Goal: Transaction & Acquisition: Purchase product/service

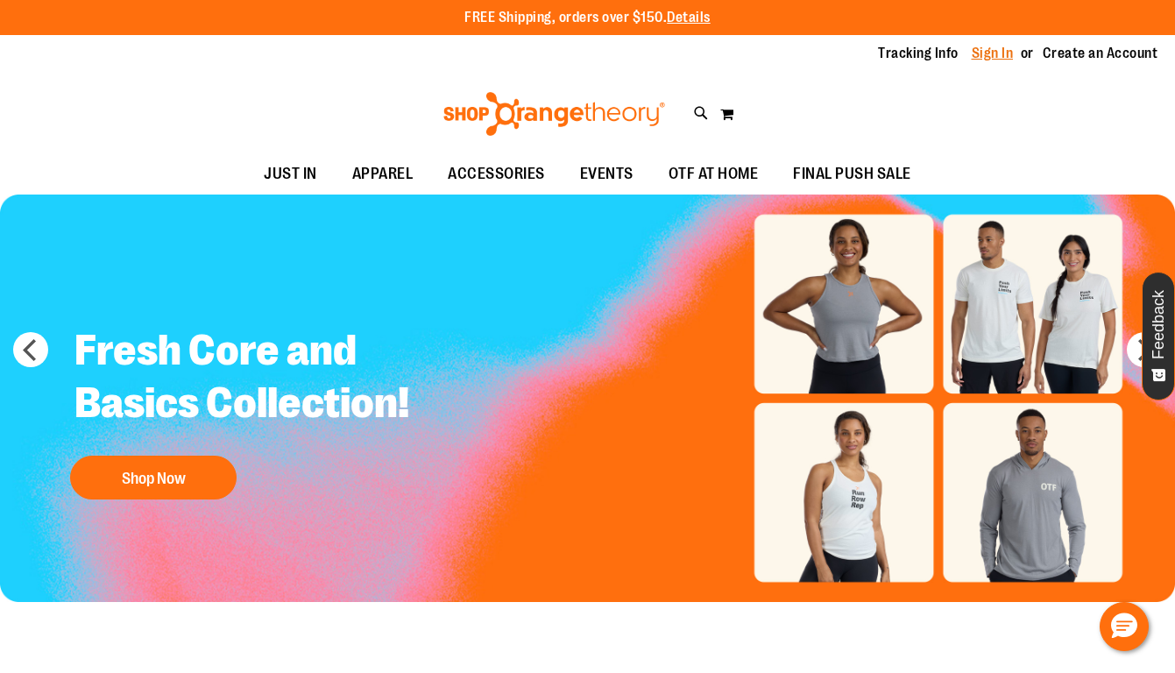
click at [1007, 54] on link "Sign In" at bounding box center [993, 53] width 42 height 19
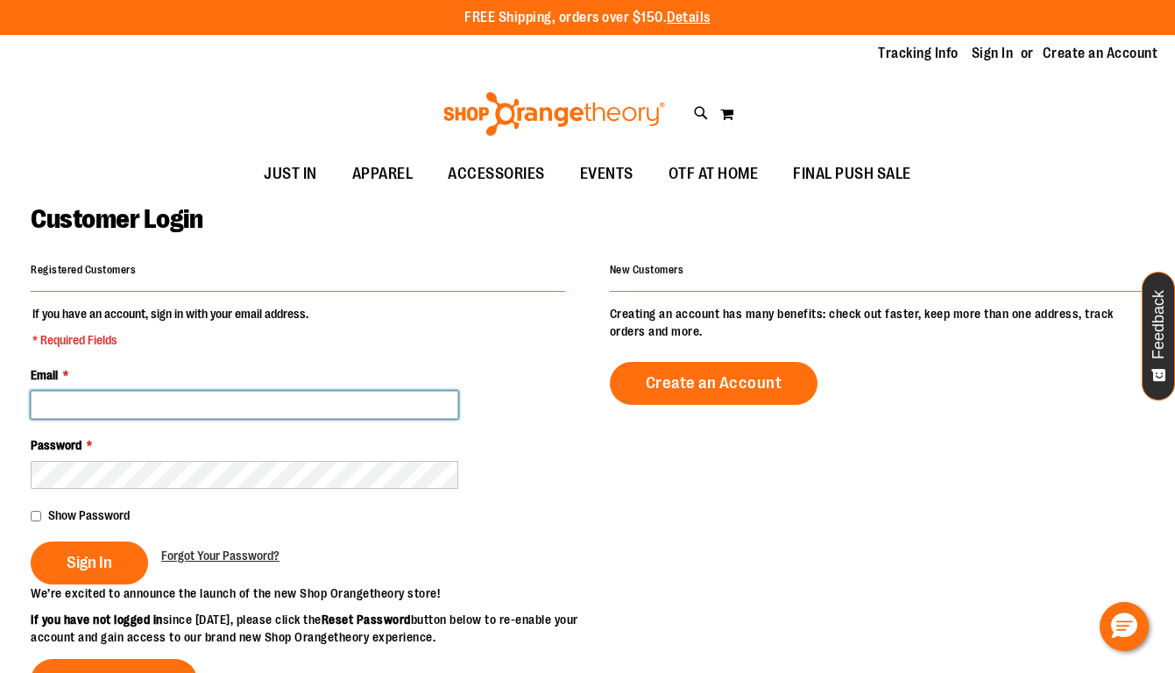
type input "**********"
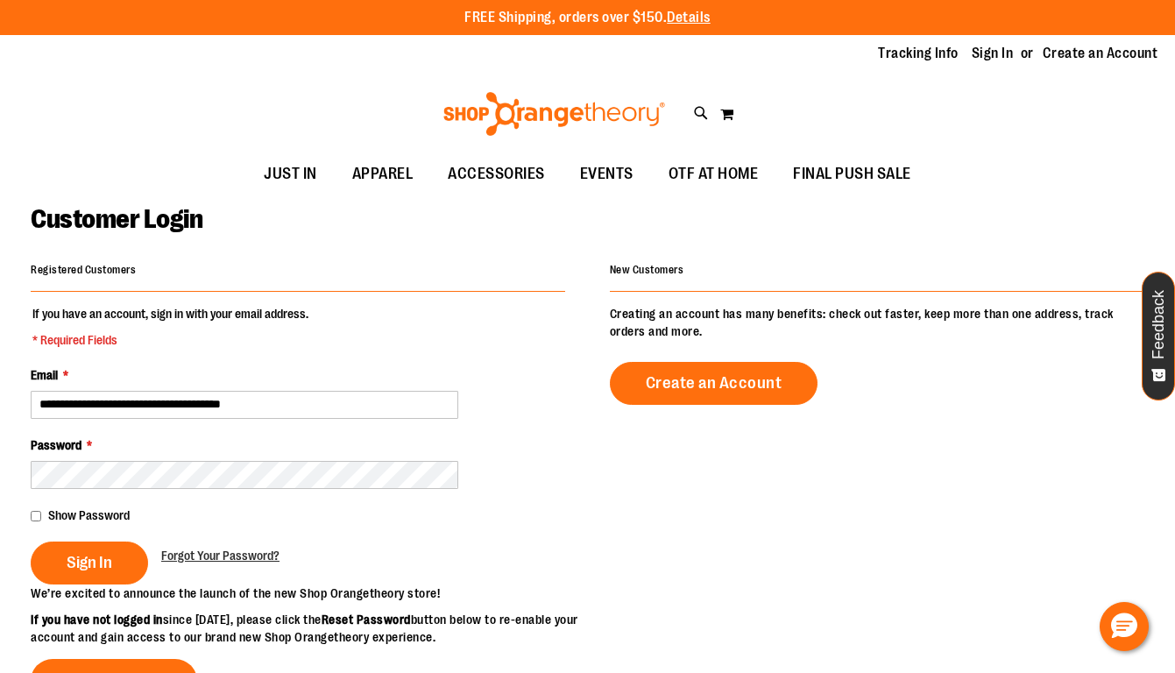
click at [61, 509] on span "Show Password" at bounding box center [89, 515] width 82 height 14
click at [66, 563] on button "Sign In" at bounding box center [89, 563] width 117 height 43
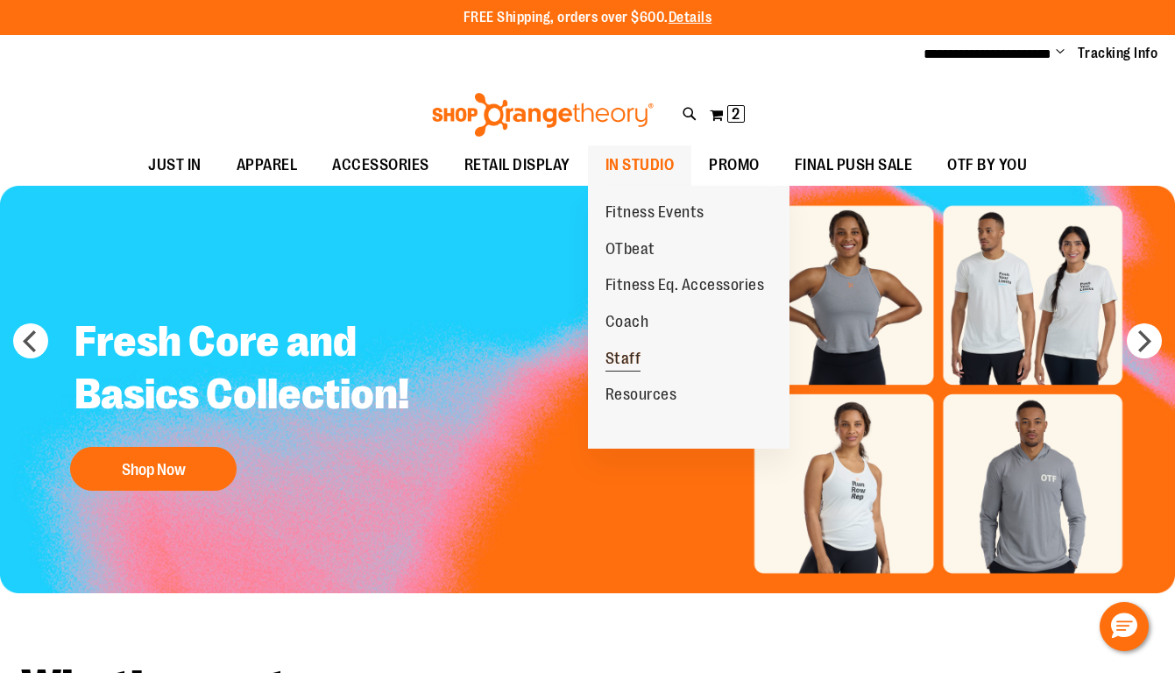
click at [636, 351] on span "Staff" at bounding box center [624, 361] width 36 height 22
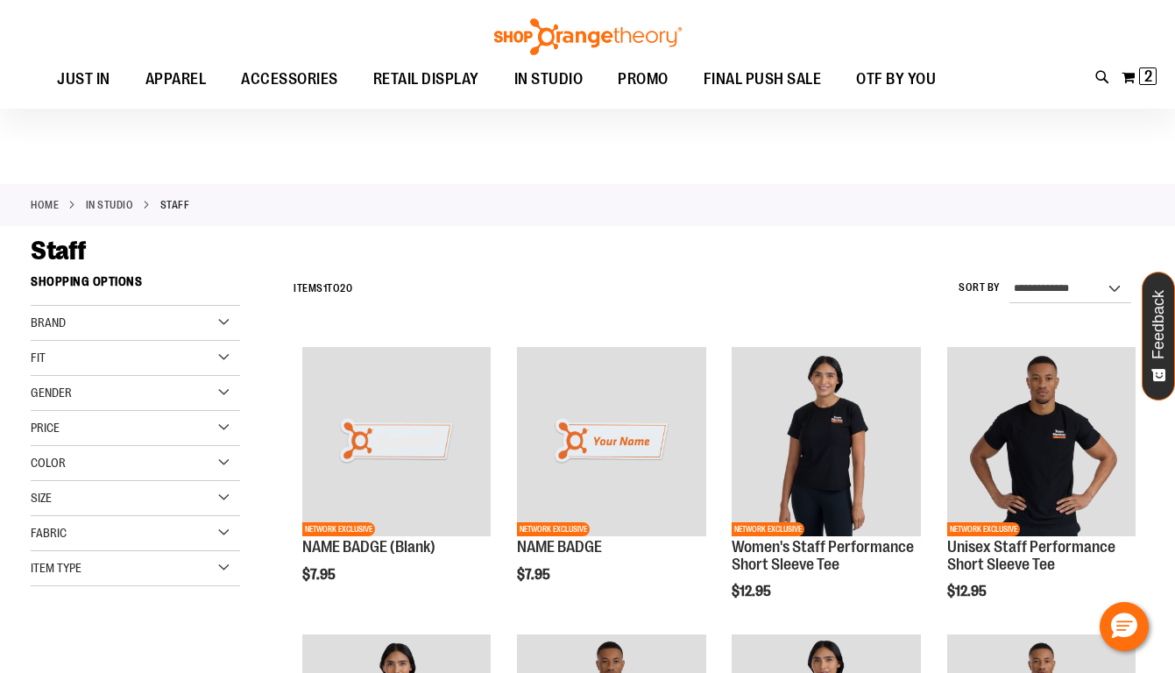
scroll to position [81, 0]
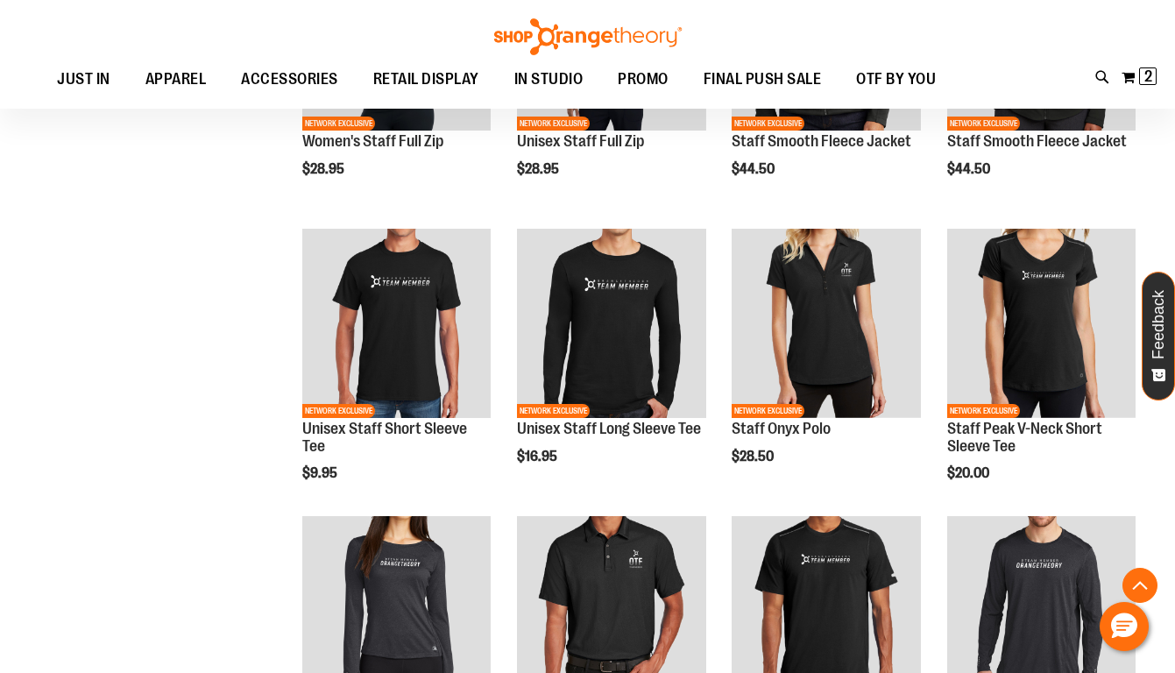
scroll to position [508, 0]
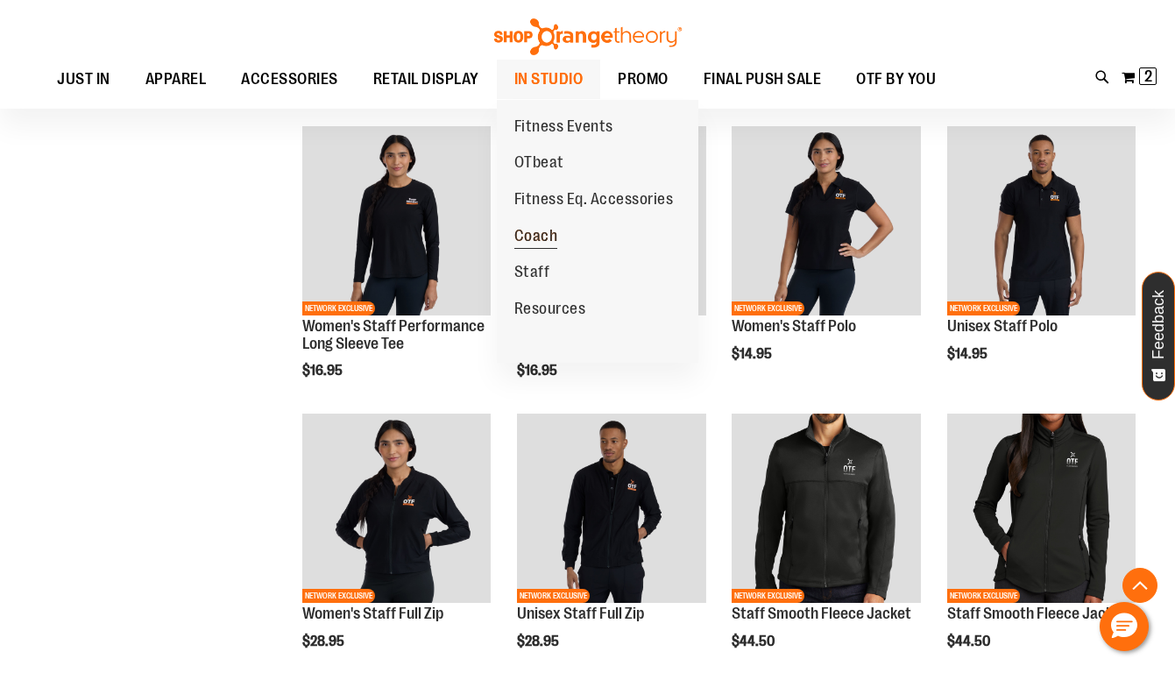
click at [540, 235] on span "Coach" at bounding box center [536, 238] width 44 height 22
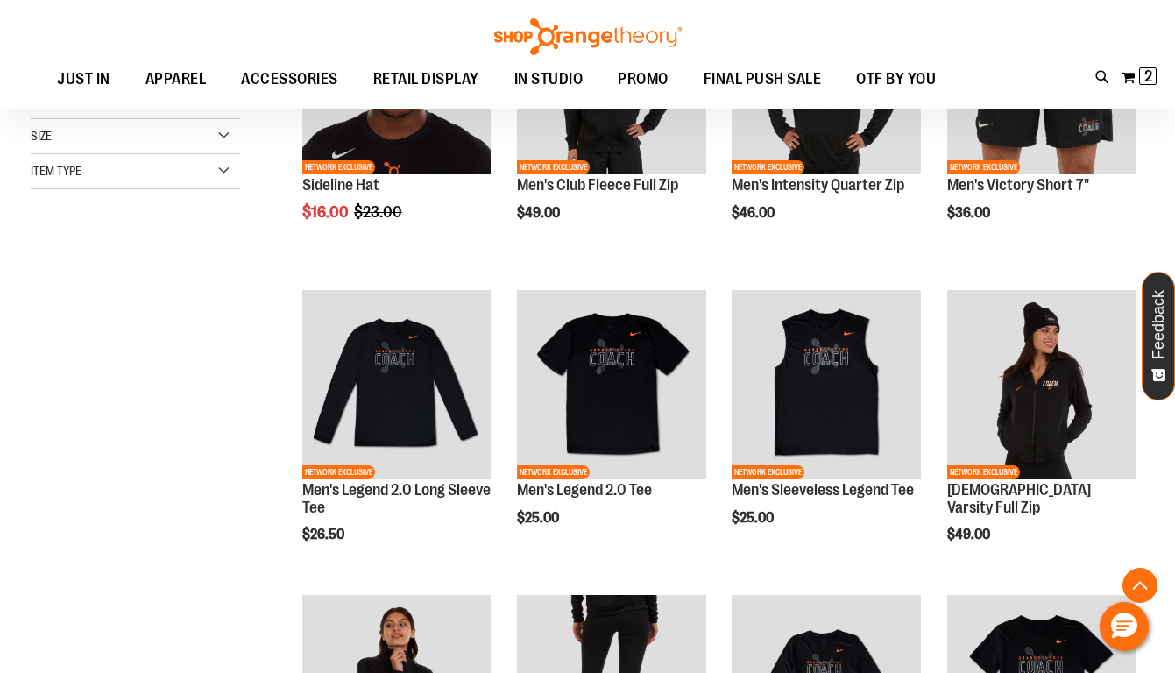
scroll to position [366, 0]
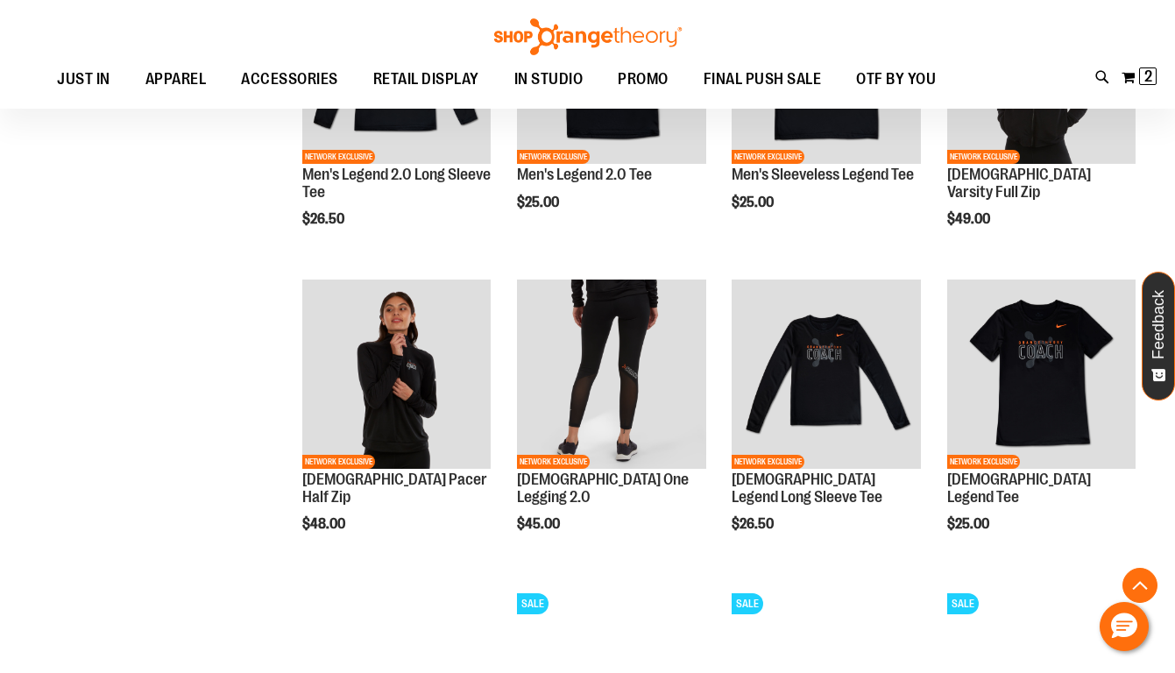
scroll to position [674, 0]
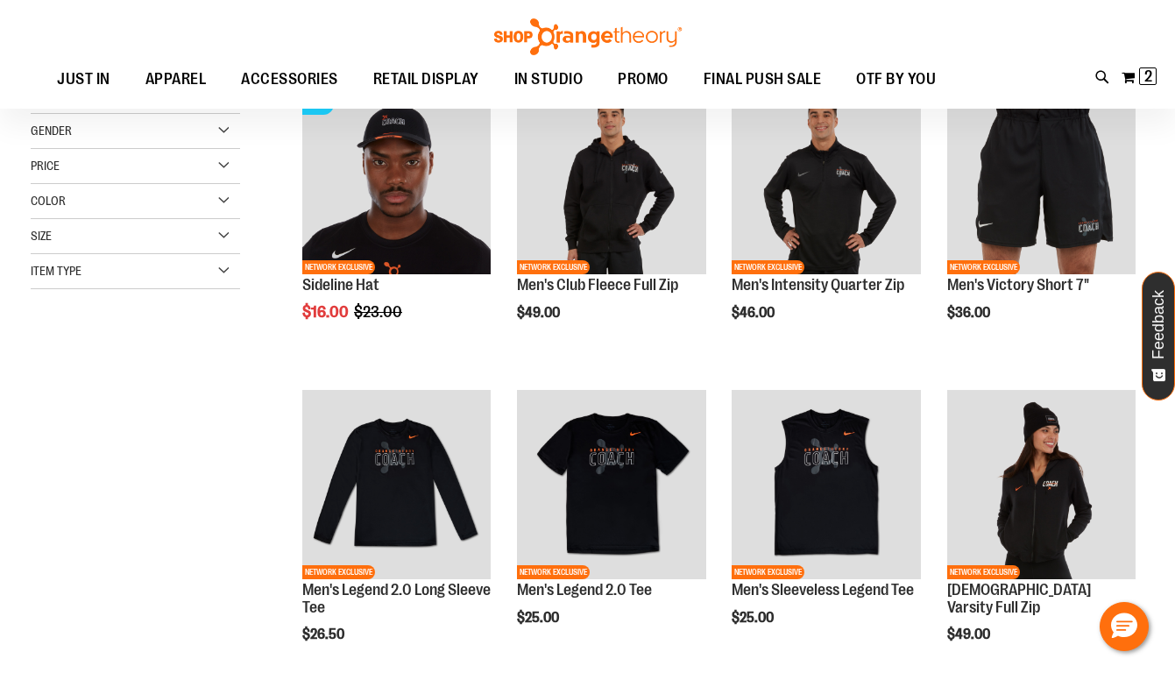
scroll to position [234, 0]
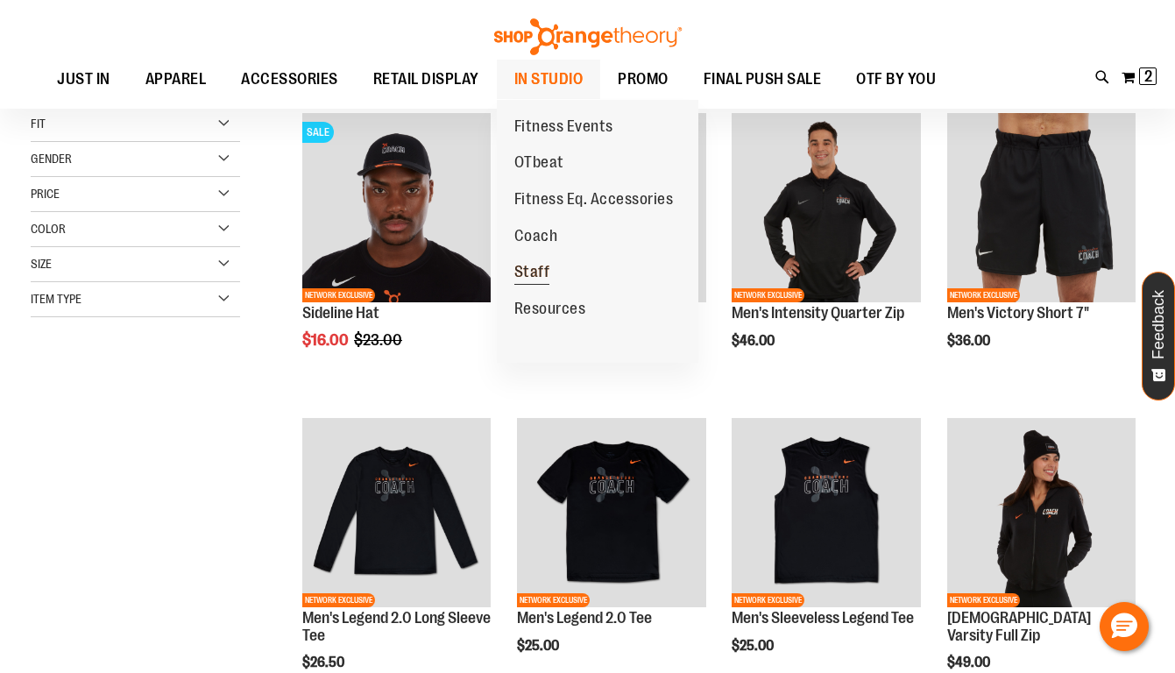
click at [539, 269] on span "Staff" at bounding box center [532, 274] width 36 height 22
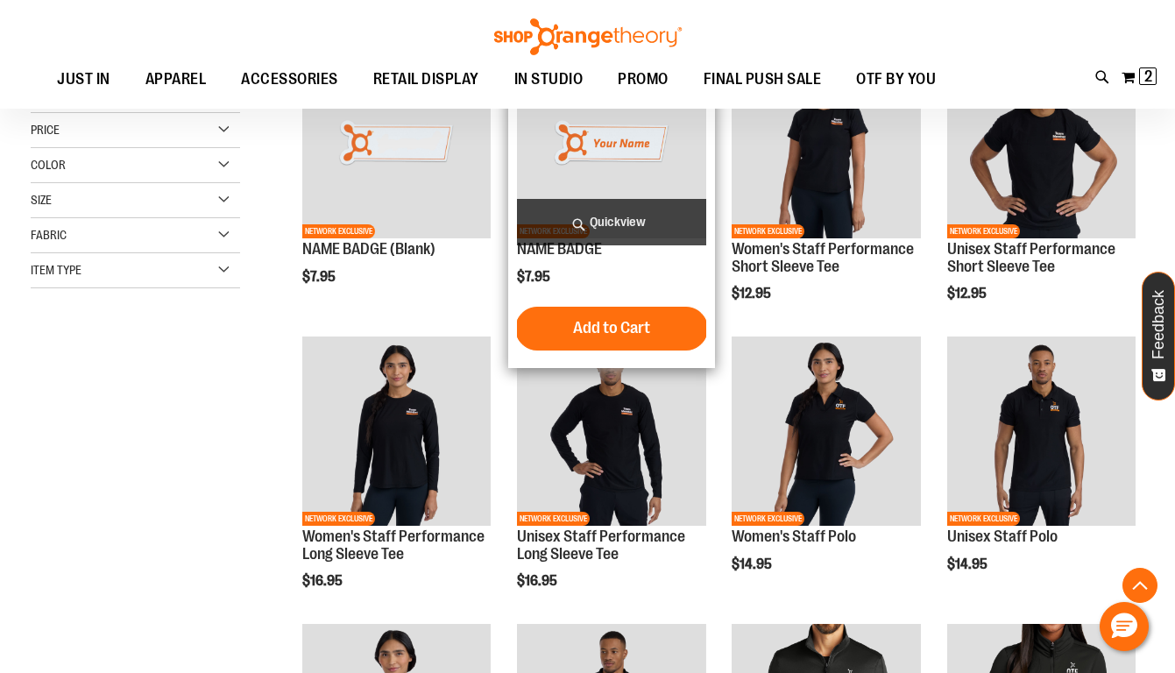
scroll to position [300, 0]
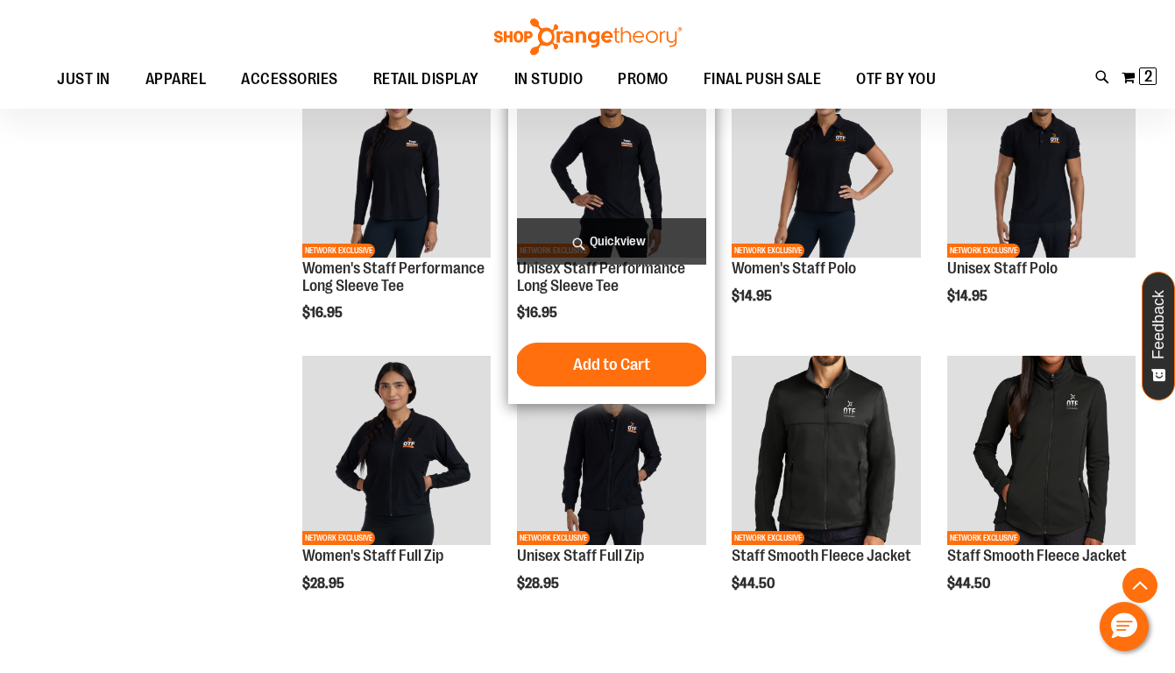
scroll to position [566, 0]
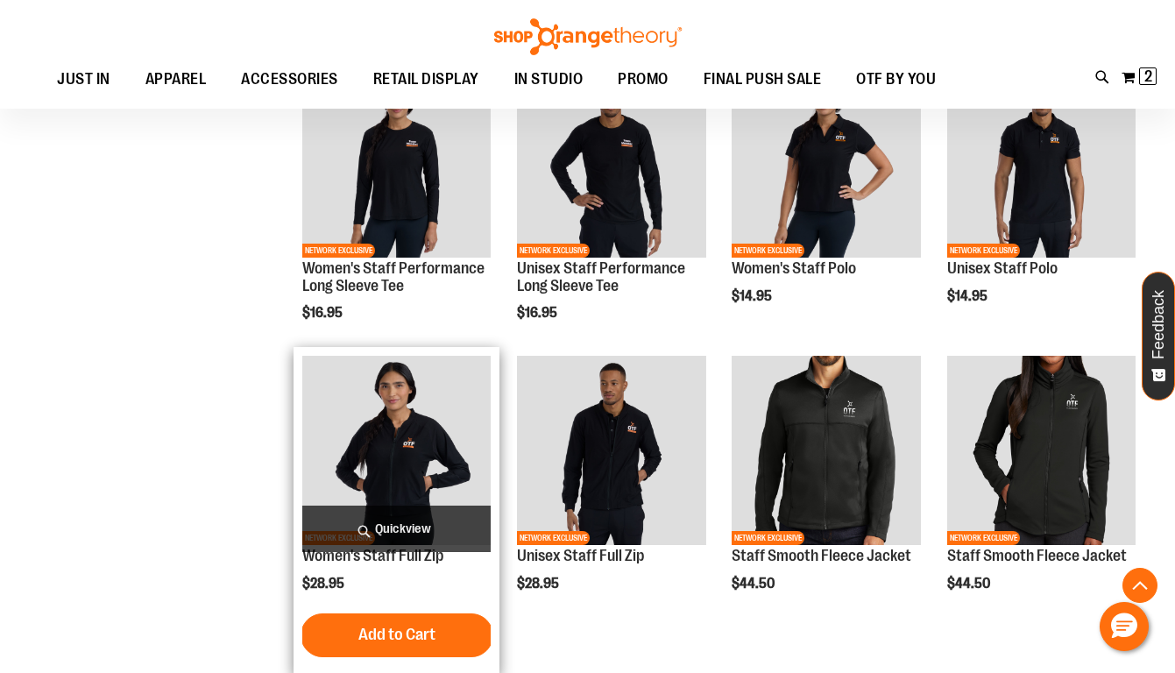
click at [376, 460] on img "product" at bounding box center [396, 450] width 188 height 188
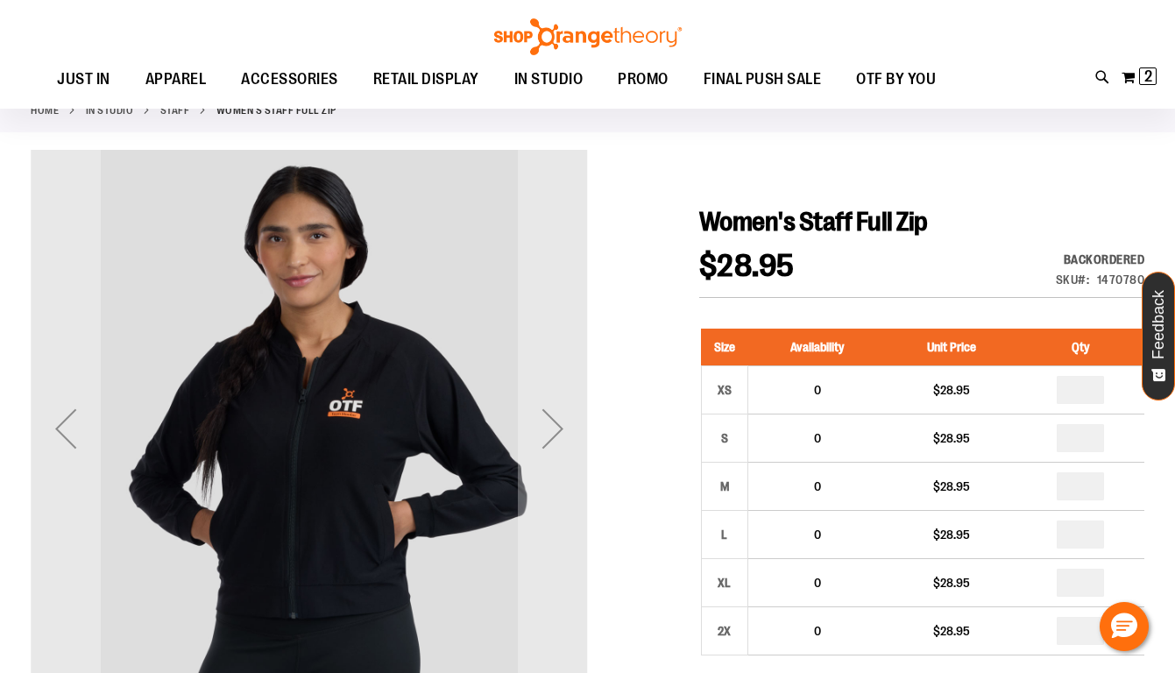
scroll to position [103, 0]
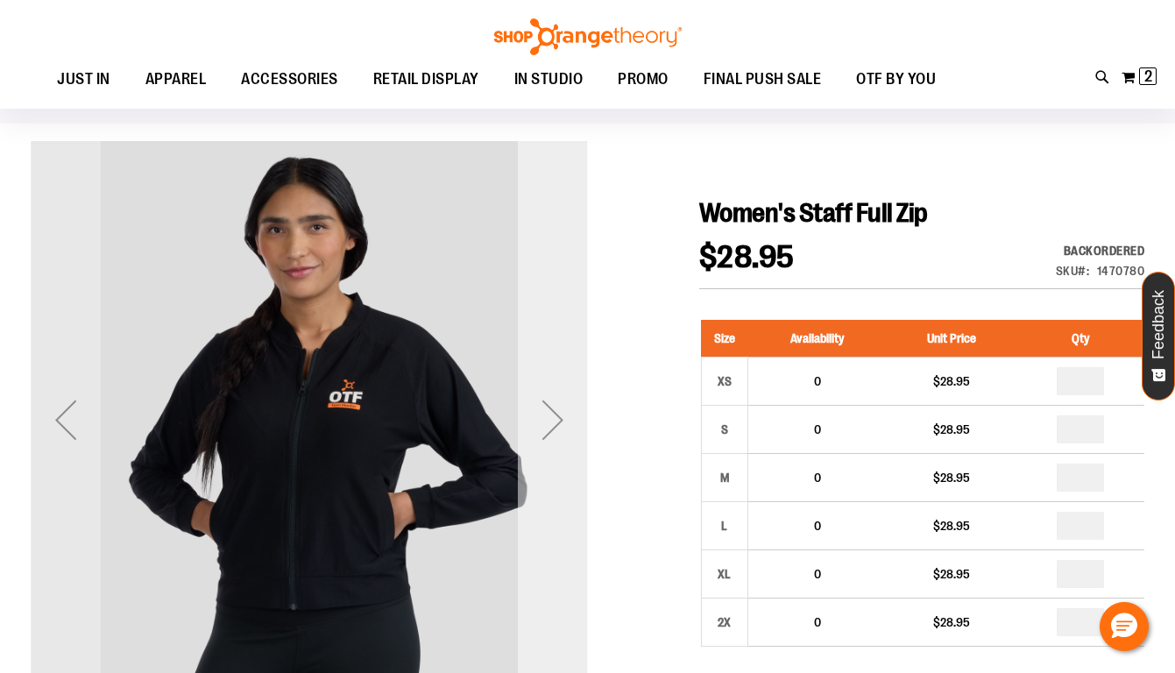
click at [559, 418] on div "Next" at bounding box center [553, 420] width 70 height 70
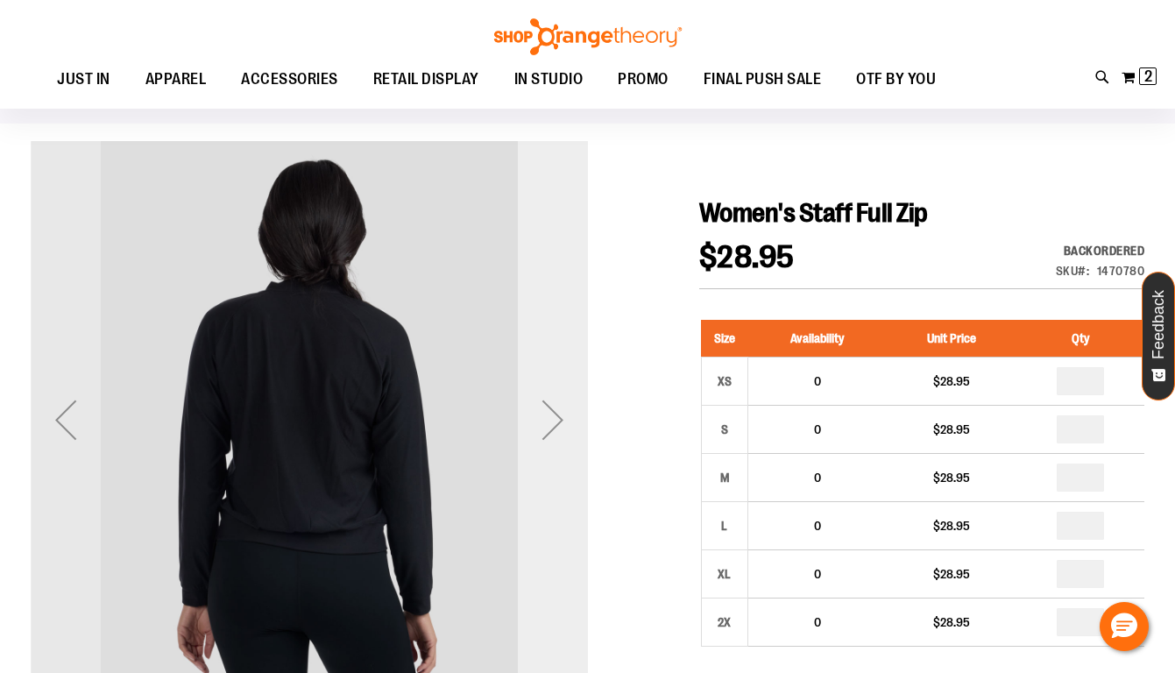
click at [559, 418] on div "Next" at bounding box center [553, 420] width 70 height 70
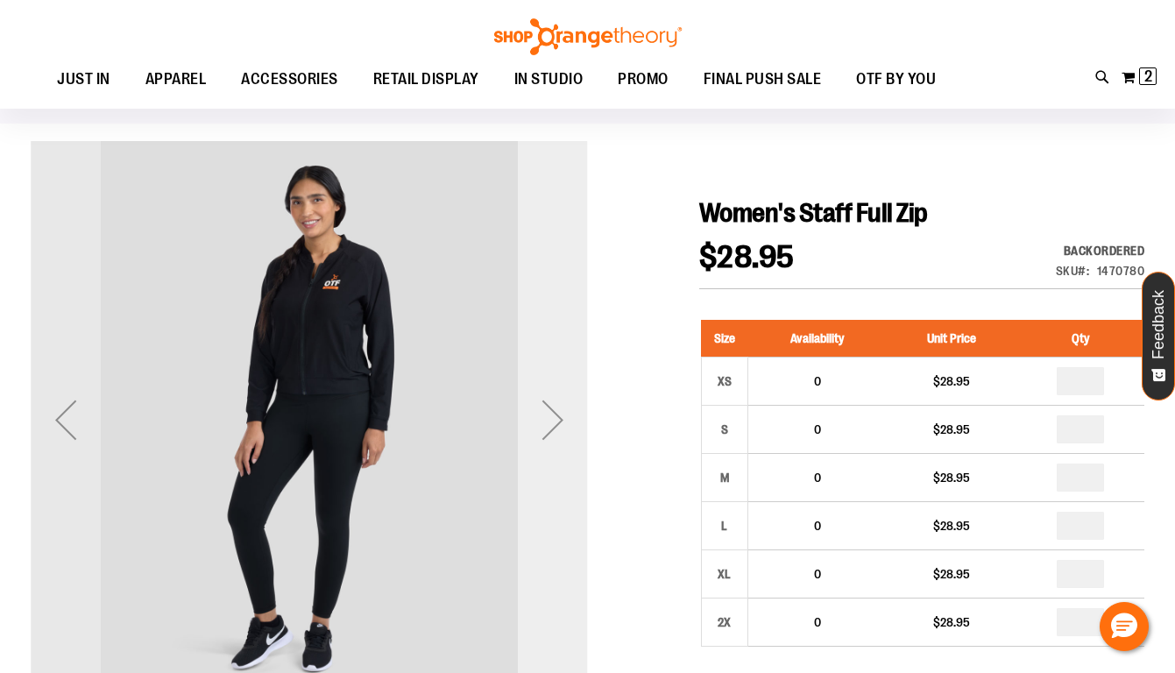
click at [559, 418] on div "Next" at bounding box center [553, 420] width 70 height 70
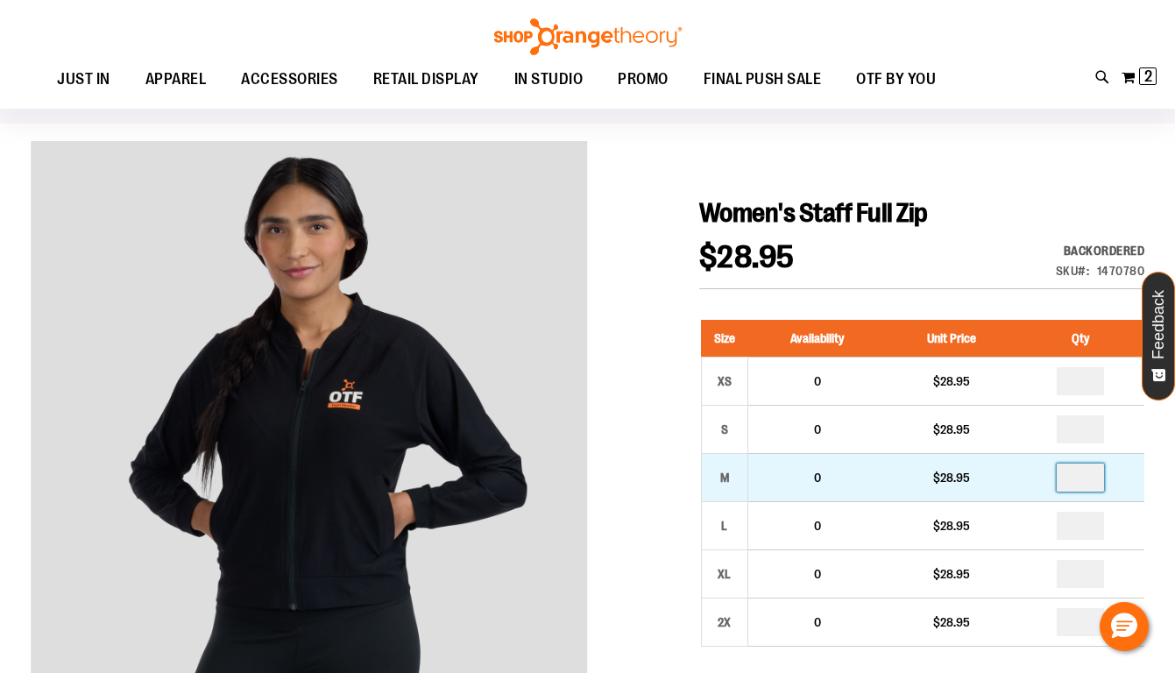
click at [1095, 477] on input "number" at bounding box center [1080, 478] width 47 height 28
type input "*"
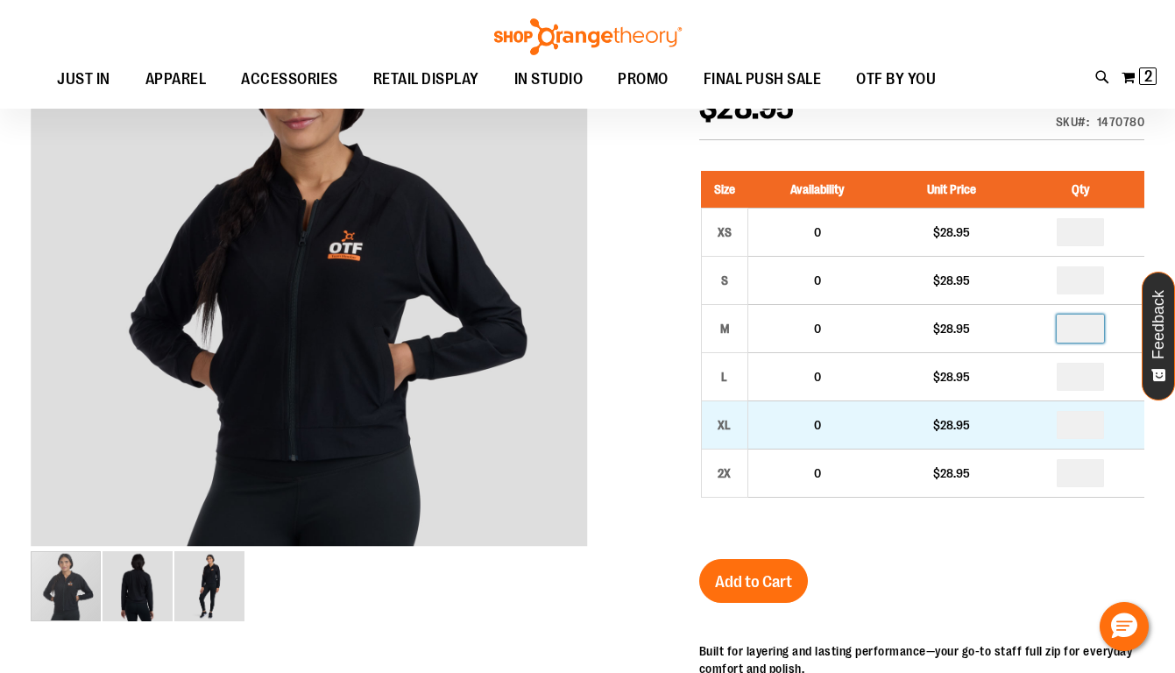
scroll to position [277, 0]
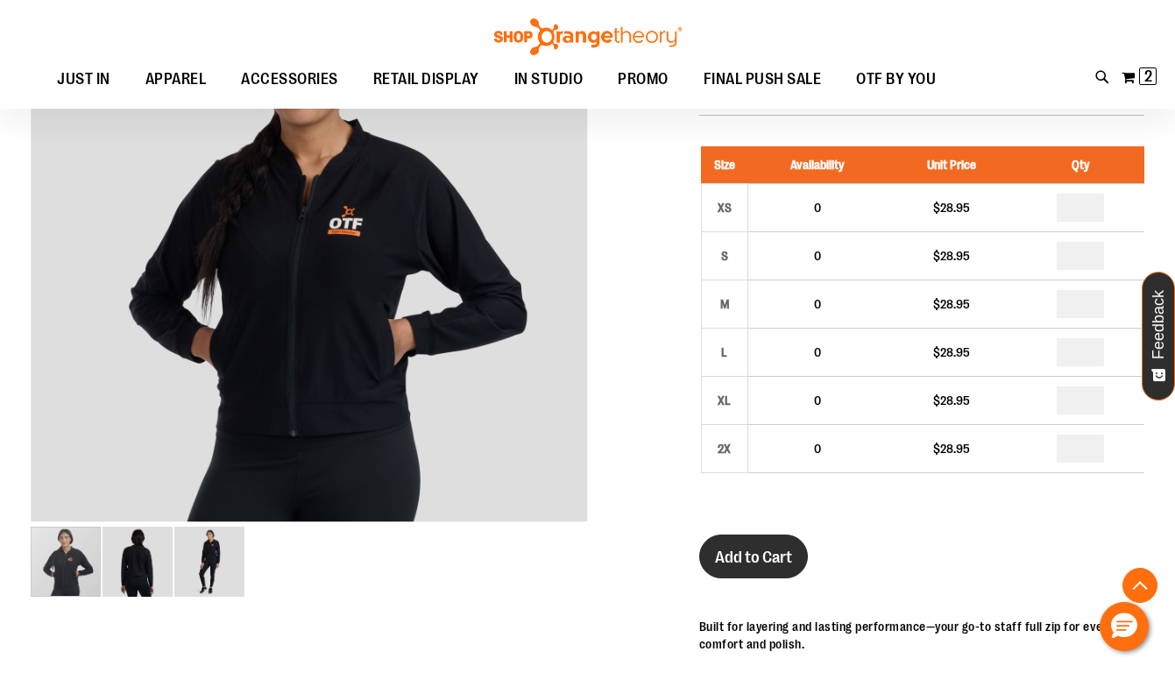
click at [735, 571] on button "Add to Cart" at bounding box center [753, 557] width 109 height 44
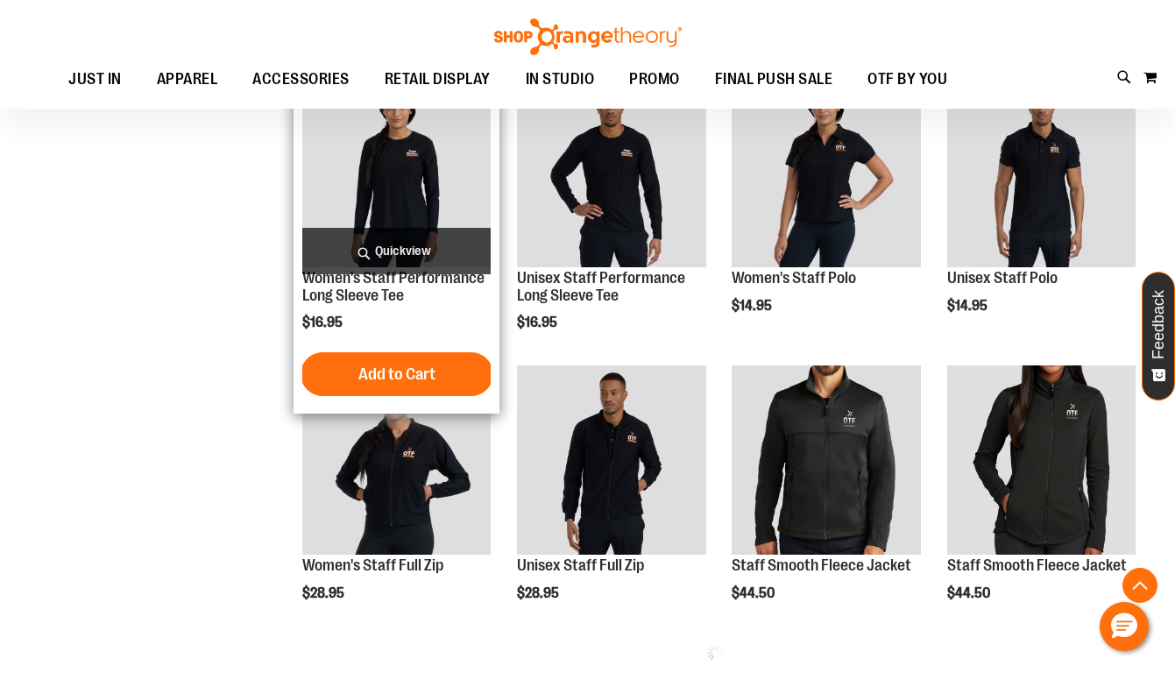
scroll to position [566, 0]
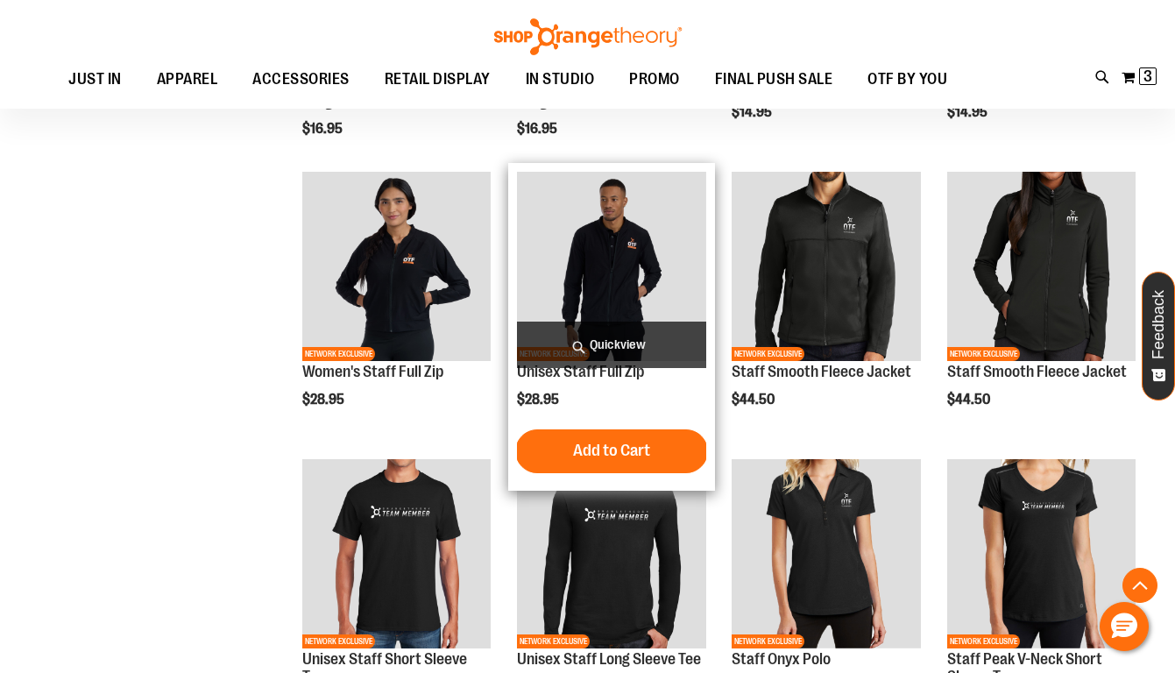
click at [630, 259] on img "product" at bounding box center [611, 266] width 188 height 188
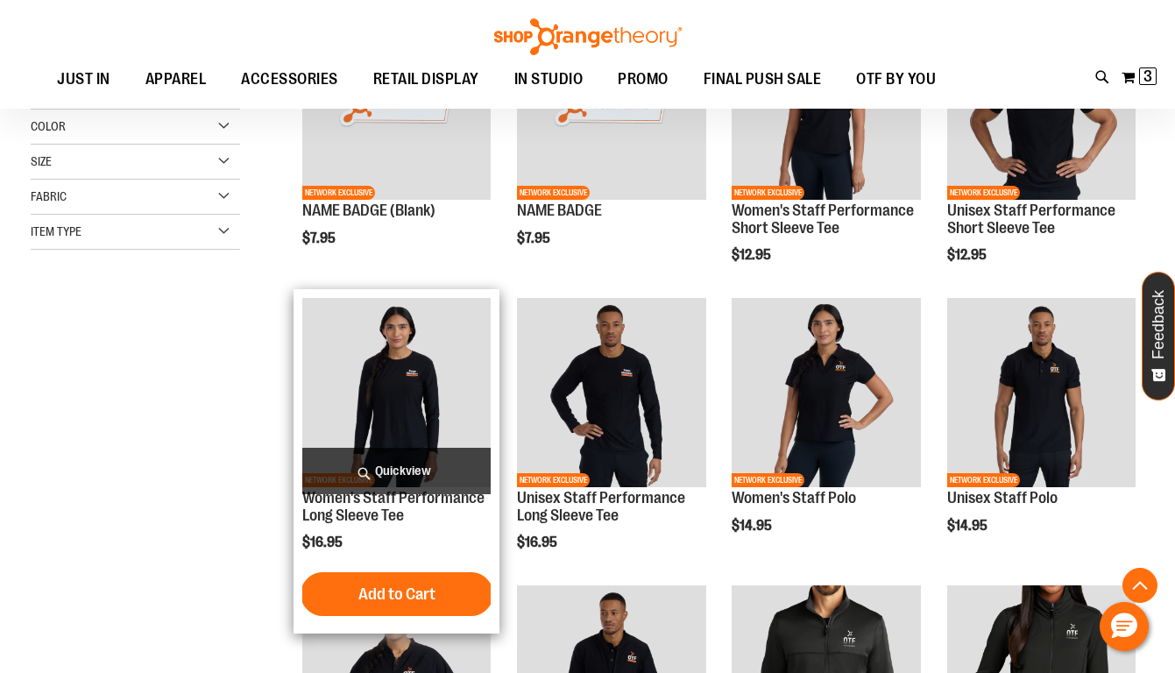
scroll to position [139, 0]
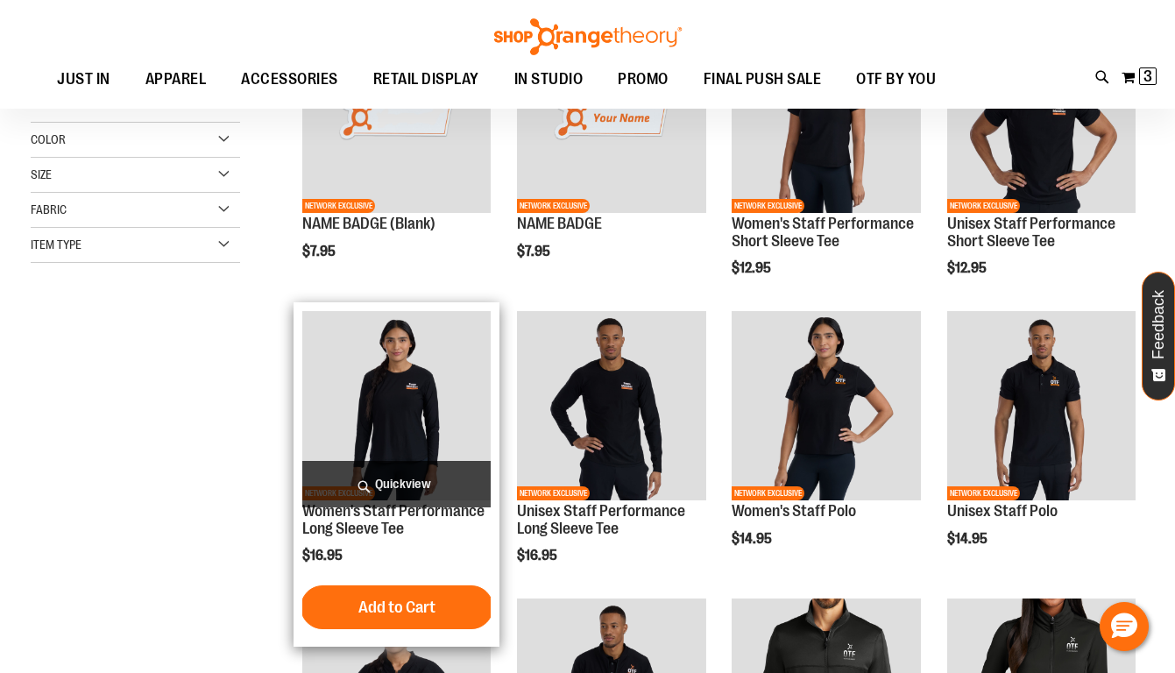
click at [401, 362] on img "product" at bounding box center [396, 405] width 188 height 188
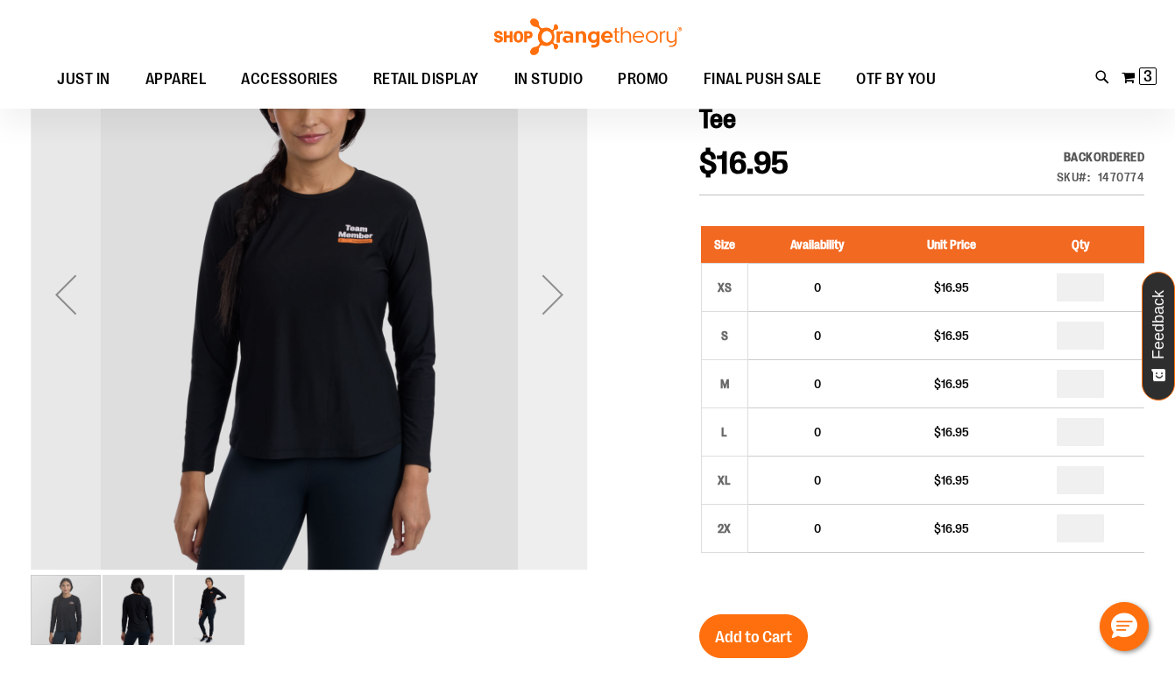
scroll to position [229, 0]
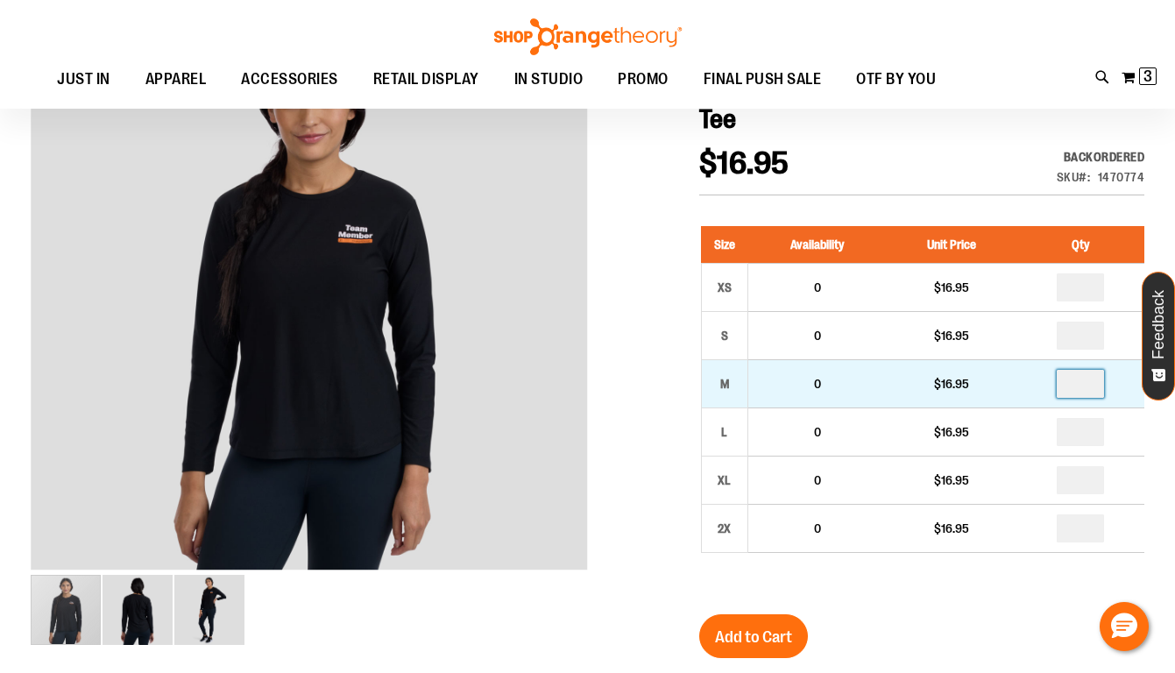
click at [1092, 386] on input "number" at bounding box center [1080, 384] width 47 height 28
type input "*"
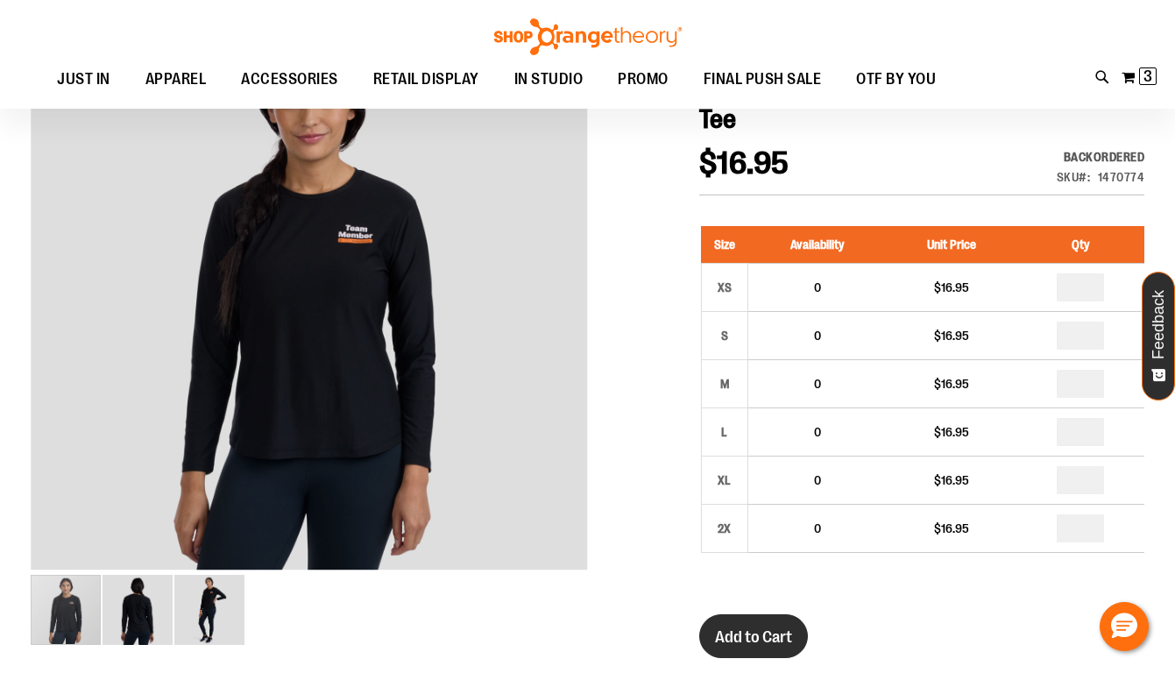
click at [749, 635] on span "Add to Cart" at bounding box center [753, 637] width 77 height 19
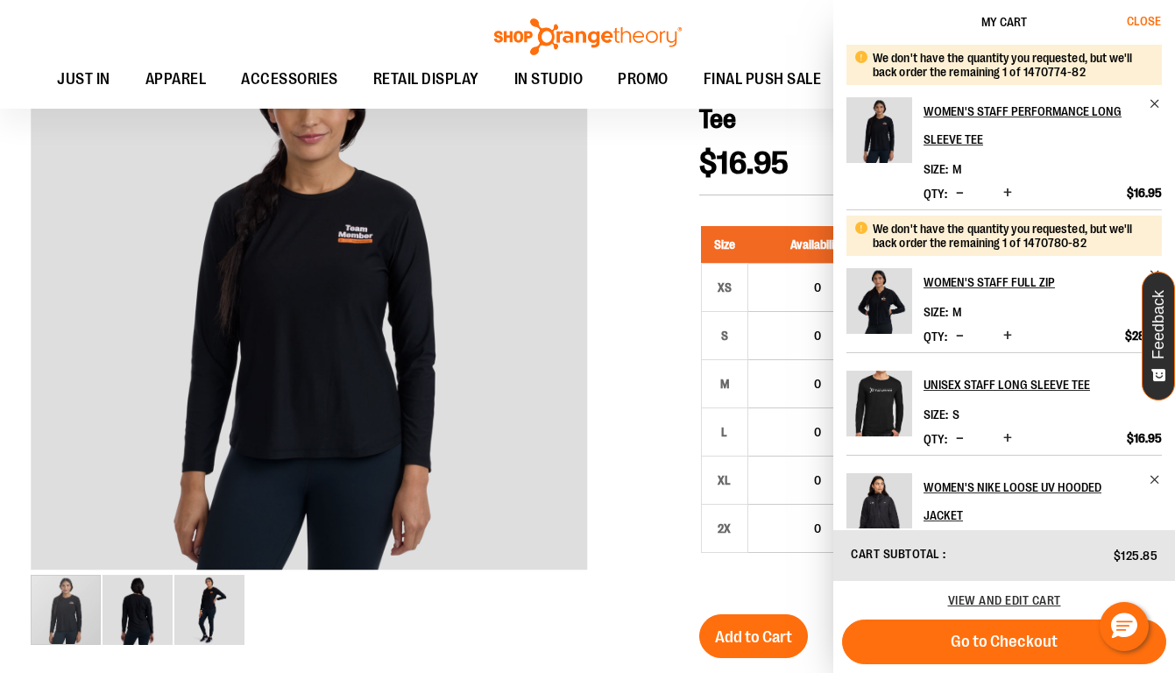
click at [1149, 22] on span "Close" at bounding box center [1144, 21] width 34 height 14
